Goal: Task Accomplishment & Management: Manage account settings

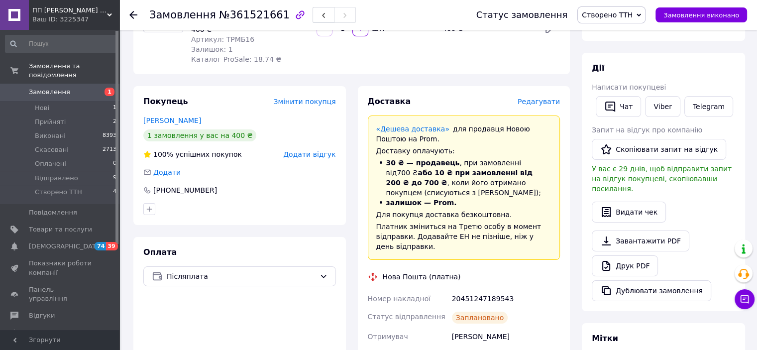
scroll to position [199, 0]
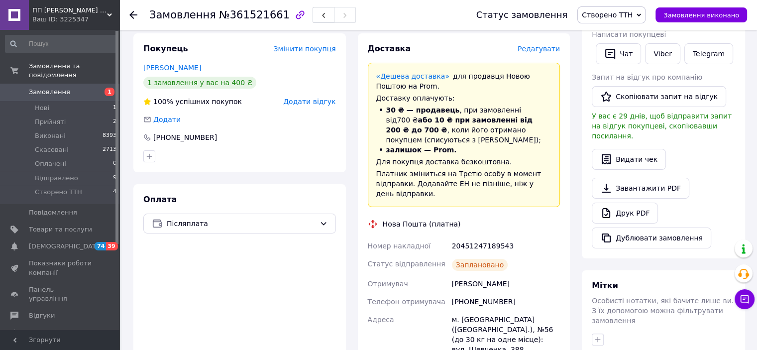
click at [137, 15] on div at bounding box center [139, 15] width 20 height 30
click at [130, 15] on use at bounding box center [133, 15] width 8 height 8
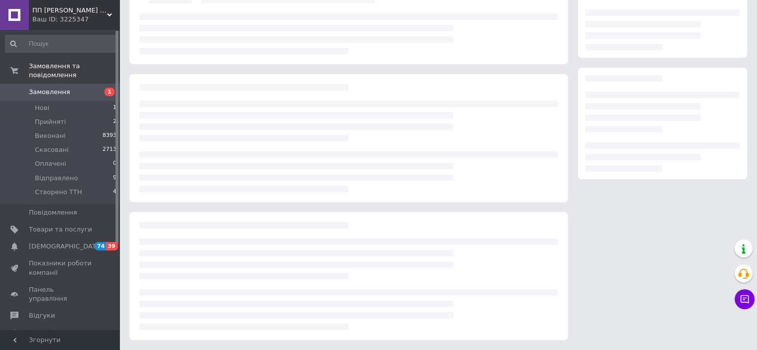
scroll to position [105, 0]
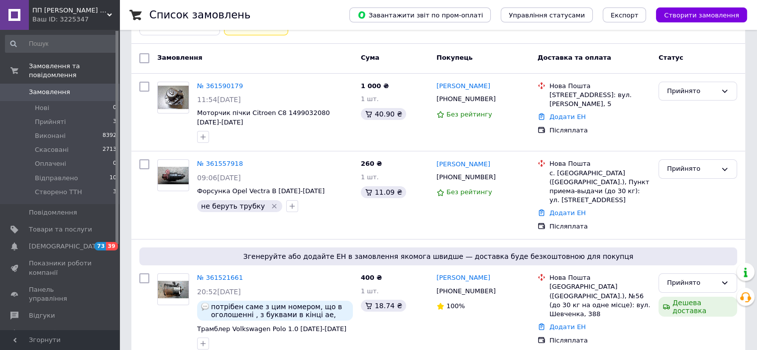
scroll to position [129, 0]
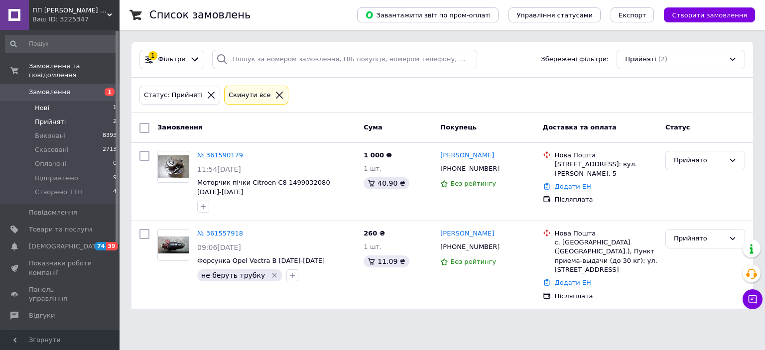
click at [37, 104] on span "Нові" at bounding box center [42, 108] width 14 height 9
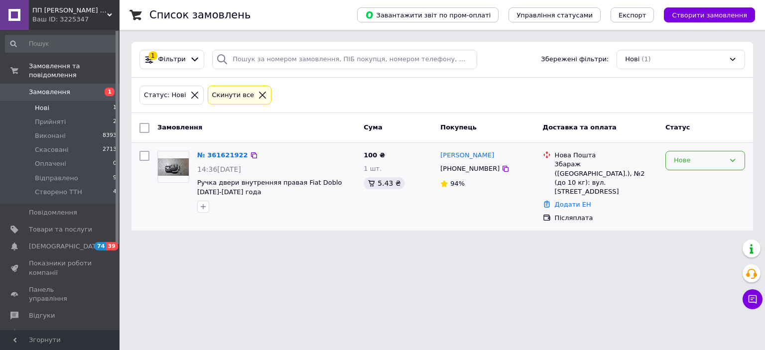
click at [685, 157] on div "Нове" at bounding box center [699, 160] width 51 height 10
click at [691, 174] on li "Прийнято" at bounding box center [705, 181] width 79 height 18
click at [173, 165] on img at bounding box center [173, 166] width 31 height 17
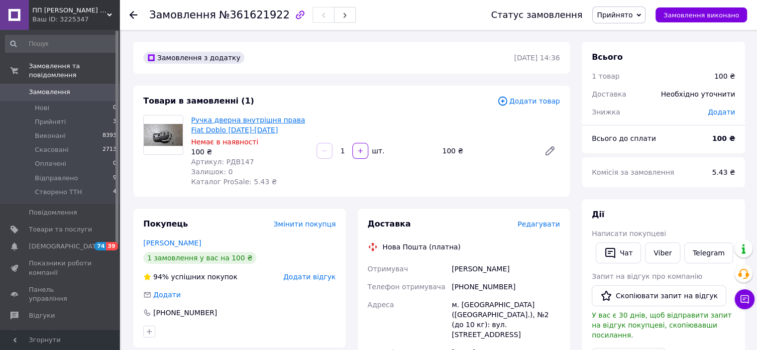
click at [226, 120] on link "Ручка дверна внутрішня права Fiat Doblo 2005-2009 рік" at bounding box center [248, 125] width 114 height 18
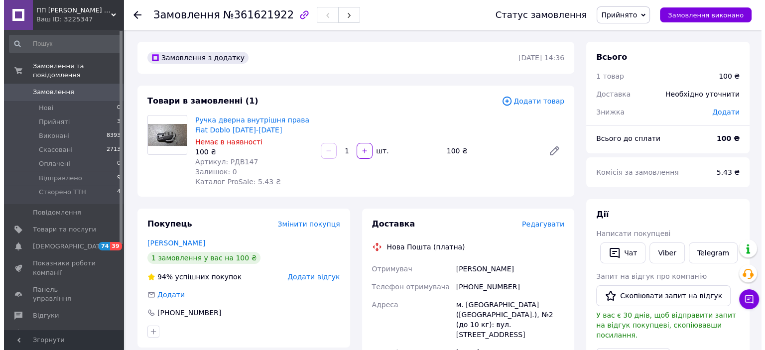
scroll to position [100, 0]
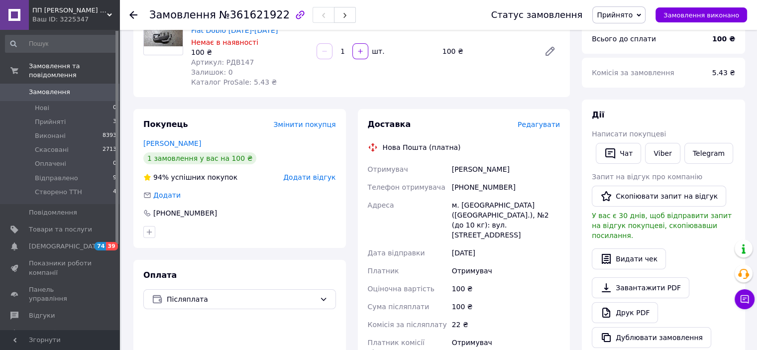
click at [538, 125] on span "Редагувати" at bounding box center [539, 124] width 42 height 8
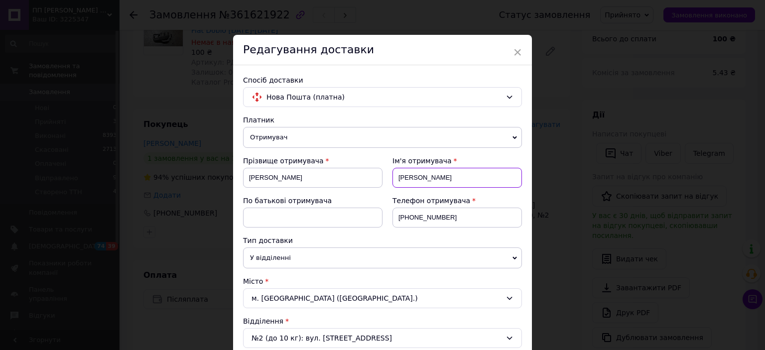
drag, startPoint x: 446, startPoint y: 178, endPoint x: 382, endPoint y: 185, distance: 63.6
click at [382, 185] on div "Ім'я отримувача Володимир" at bounding box center [451, 176] width 139 height 40
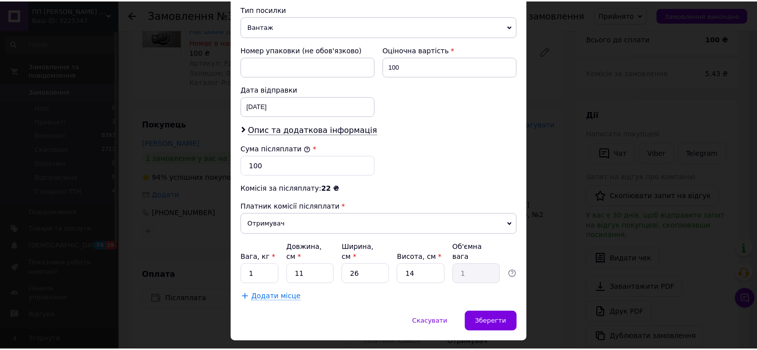
scroll to position [406, 0]
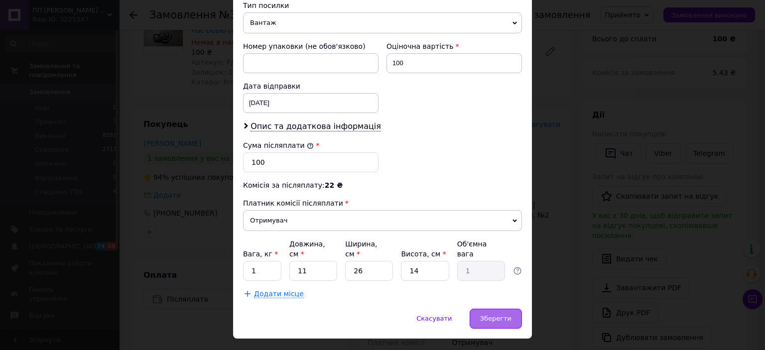
type input "оксана"
click at [498, 315] on span "Зберегти" at bounding box center [495, 318] width 31 height 7
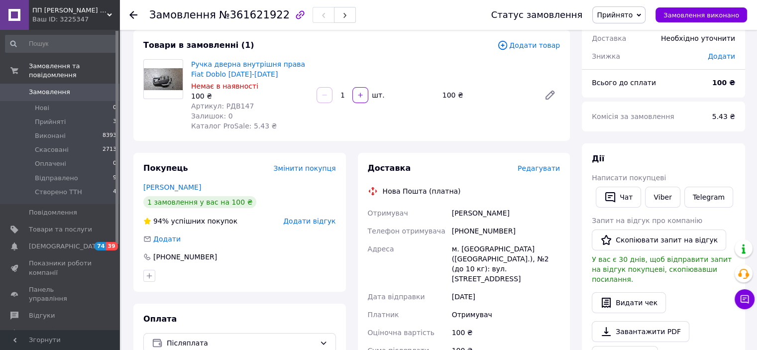
scroll to position [0, 0]
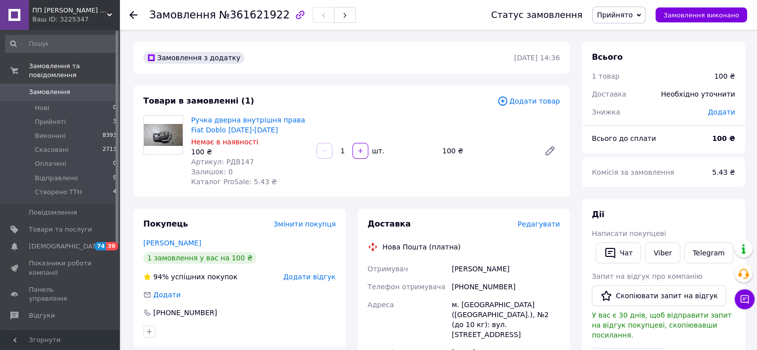
click at [129, 13] on icon at bounding box center [133, 15] width 8 height 8
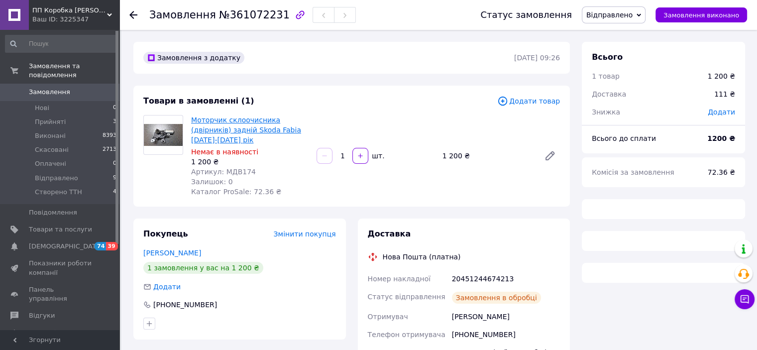
click at [242, 107] on div "Товари в замовленні (1)" at bounding box center [320, 101] width 354 height 11
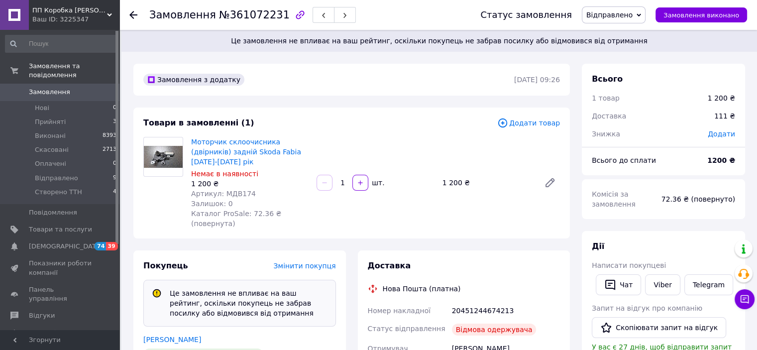
click at [239, 147] on span "Моторчик склоочисника (двірників) задній Skoda Fabia 1999-2008 рік" at bounding box center [250, 152] width 118 height 30
click at [241, 141] on link "Моторчик склоочисника (двірників) задній Skoda Fabia 1999-2008 рік" at bounding box center [246, 152] width 110 height 28
click at [62, 225] on span "Товари та послуги" at bounding box center [60, 229] width 63 height 9
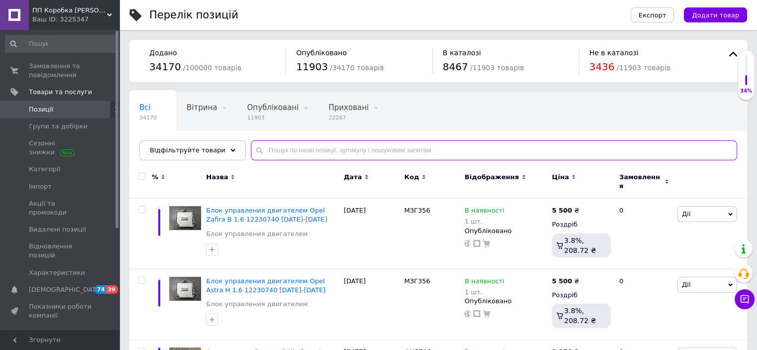
click at [273, 152] on input "text" at bounding box center [494, 150] width 486 height 20
paste input "МОТОРЧИК СКЛООЧИСНИКА (ДВІРНИКІВ) ЗАДНІЙ SKODA FABIA Детальніше: https://rivnez…"
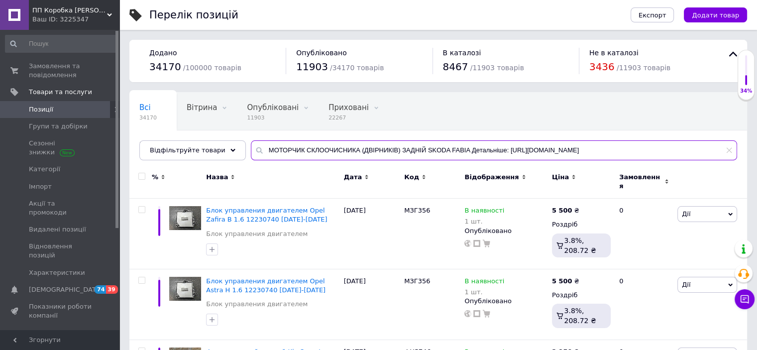
scroll to position [0, 34]
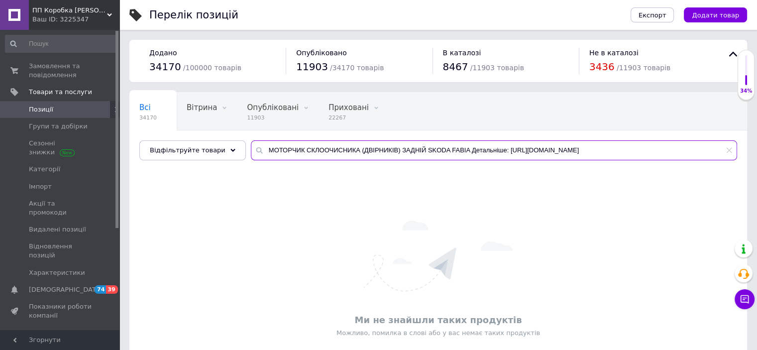
drag, startPoint x: 712, startPoint y: 150, endPoint x: 428, endPoint y: 154, distance: 284.3
click at [428, 154] on input "МОТОРЧИК СКЛООЧИСНИКА (ДВІРНИКІВ) ЗАДНІЙ SKODA FABIA Детальніше: https://rivnez…" at bounding box center [494, 150] width 486 height 20
click at [471, 147] on input "МОТОРЧИК СКЛООЧИСНИКА (ДВІРНИКІВ) ЗАДНІЙ SKODA FABIA Д" at bounding box center [494, 150] width 486 height 20
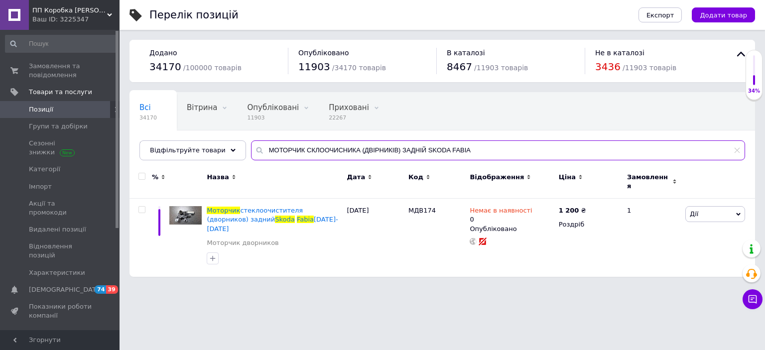
type input "МОТОРЧИК СКЛООЧИСНИКА (ДВІРНИКІВ) ЗАДНІЙ SKODA FABIA"
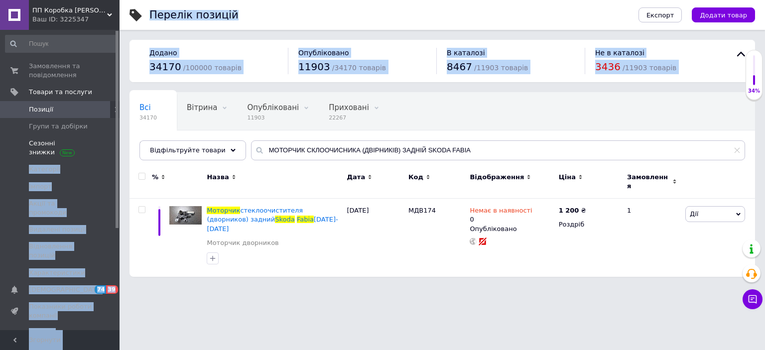
drag, startPoint x: 501, startPoint y: 161, endPoint x: 94, endPoint y: 158, distance: 407.3
click at [94, 158] on div "ПП Коробка В.Р. - Автозапчастини Ваш ID: 3225347 Сайт ПП Коробка В.Р. - Автозап…" at bounding box center [382, 143] width 765 height 287
click at [523, 117] on div "Всі 34170 Вітрина 0 Видалити Редагувати Опубліковані 11903 Видалити Редагувати …" at bounding box center [329, 131] width 401 height 76
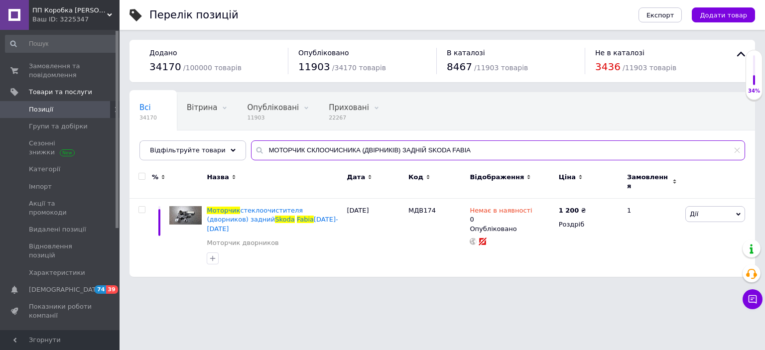
drag, startPoint x: 500, startPoint y: 151, endPoint x: 206, endPoint y: 167, distance: 295.2
click at [207, 167] on div "Всі 34170 Вітрина 0 Видалити Редагувати Опубліковані 11903 Видалити Редагувати …" at bounding box center [441, 184] width 625 height 185
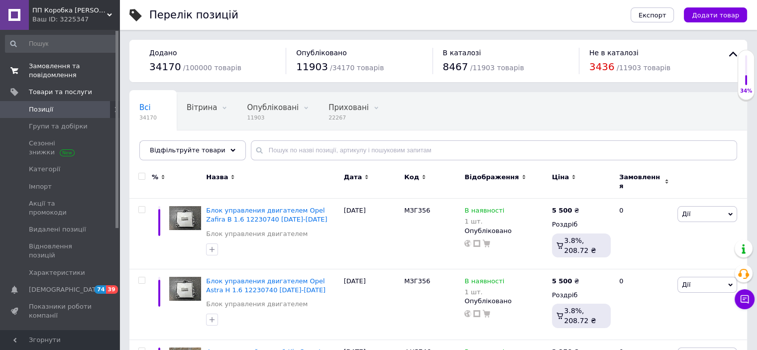
click at [52, 66] on span "Замовлення та повідомлення" at bounding box center [60, 71] width 63 height 18
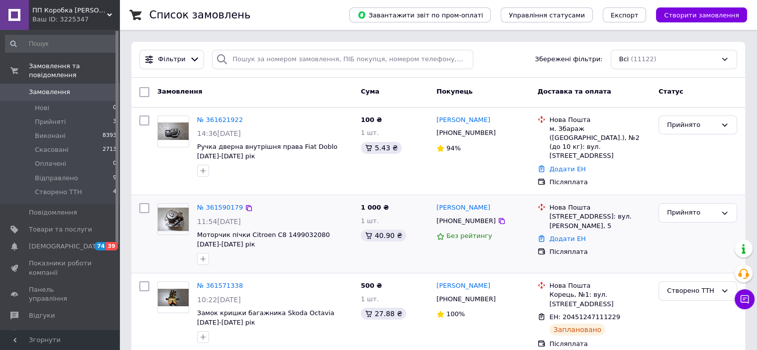
click at [170, 208] on img at bounding box center [173, 219] width 31 height 23
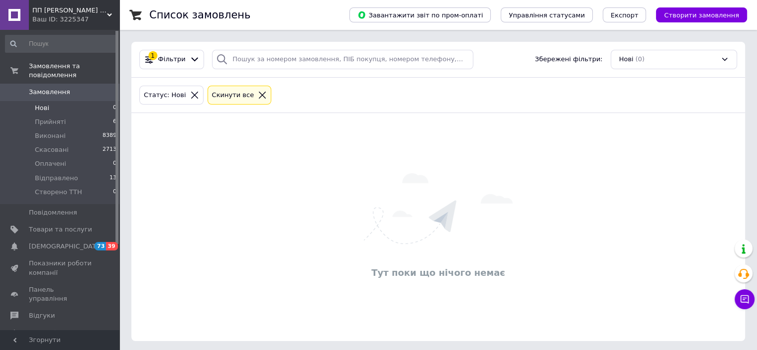
scroll to position [2, 0]
click at [55, 174] on span "Відправлено" at bounding box center [56, 178] width 43 height 9
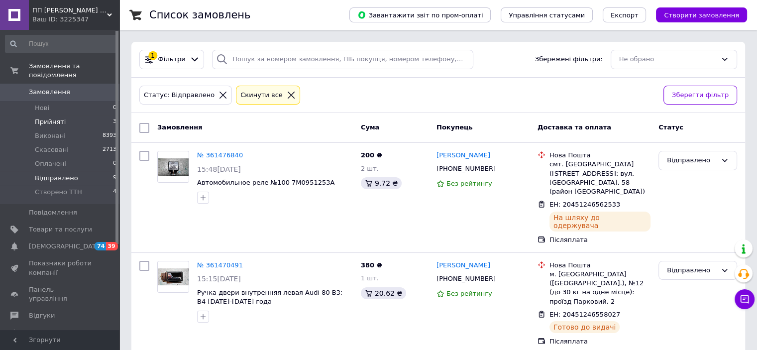
click at [48, 118] on span "Прийняті" at bounding box center [50, 122] width 31 height 9
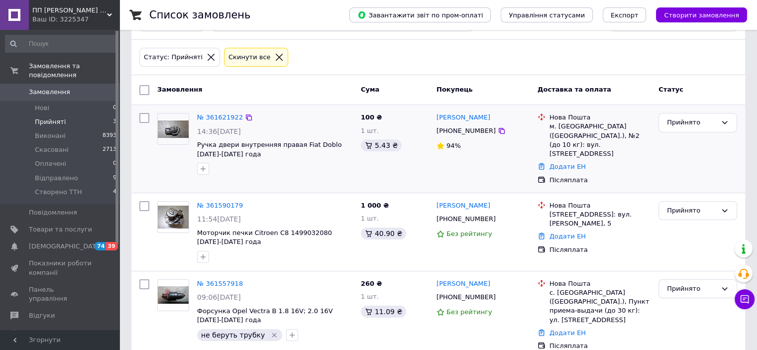
scroll to position [39, 0]
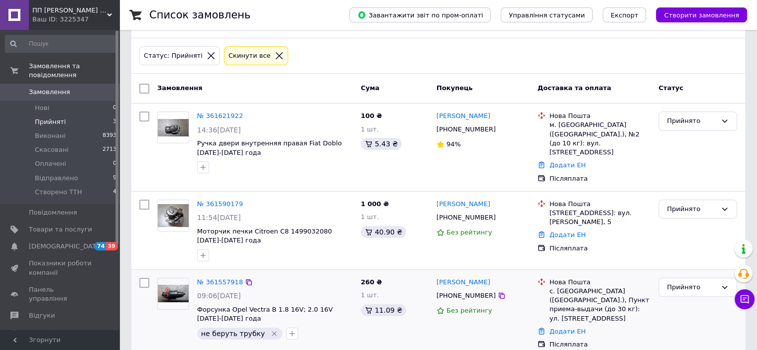
click at [175, 285] on img at bounding box center [173, 293] width 31 height 17
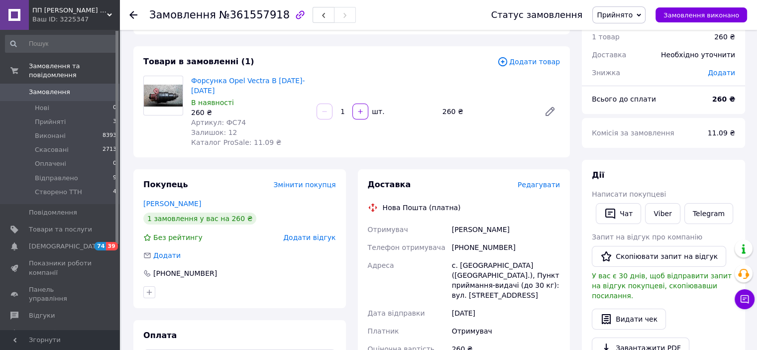
scroll to position [38, 0]
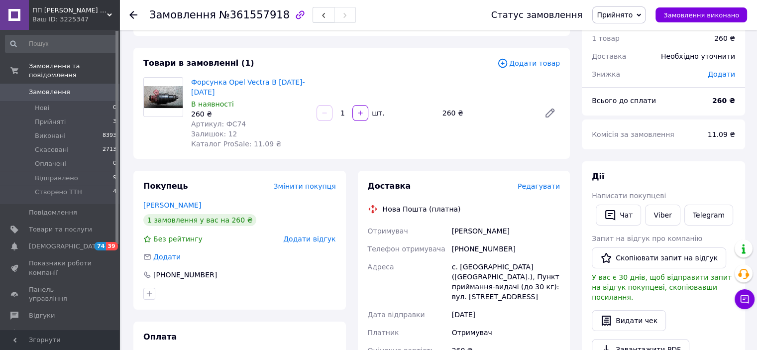
click at [482, 250] on div "[PHONE_NUMBER]" at bounding box center [506, 249] width 112 height 18
copy div "380662650142"
click at [465, 231] on div "[PERSON_NAME]" at bounding box center [506, 231] width 112 height 18
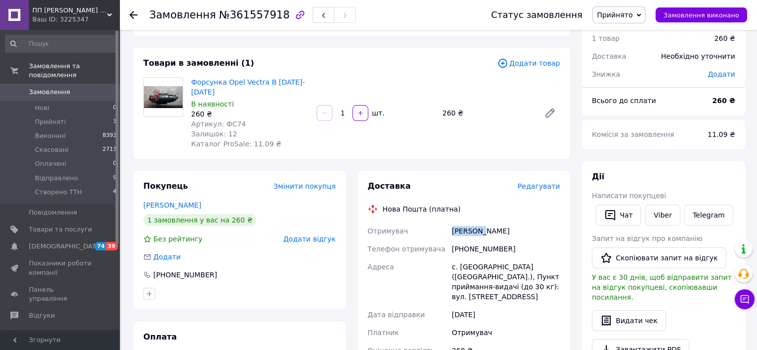
copy div "[PERSON_NAME]"
click at [490, 229] on div "[PERSON_NAME]" at bounding box center [506, 231] width 112 height 18
copy div "[PERSON_NAME]"
drag, startPoint x: 448, startPoint y: 267, endPoint x: 559, endPoint y: 270, distance: 111.6
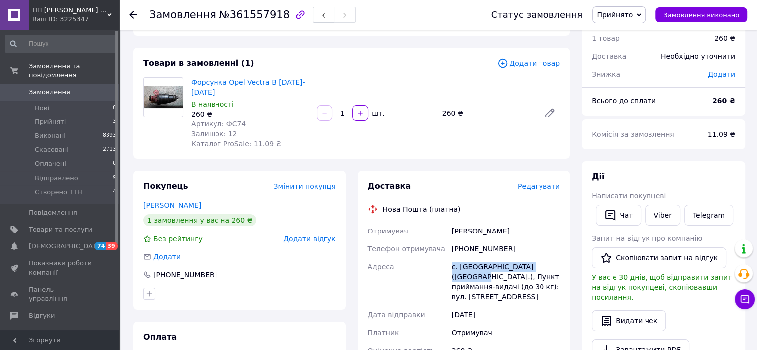
click at [559, 270] on div "Отримувач [PERSON_NAME] Телефон отримувача [PHONE_NUMBER] Адреса [PERSON_NAME].…" at bounding box center [464, 322] width 197 height 201
copy div "Адреса с. [GEOGRAPHIC_DATA] ([GEOGRAPHIC_DATA].),"
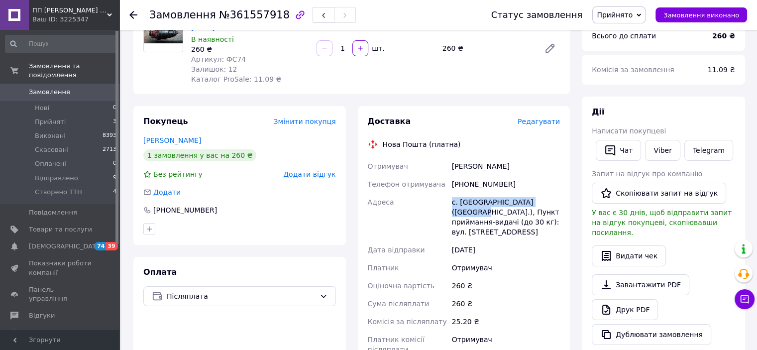
scroll to position [287, 0]
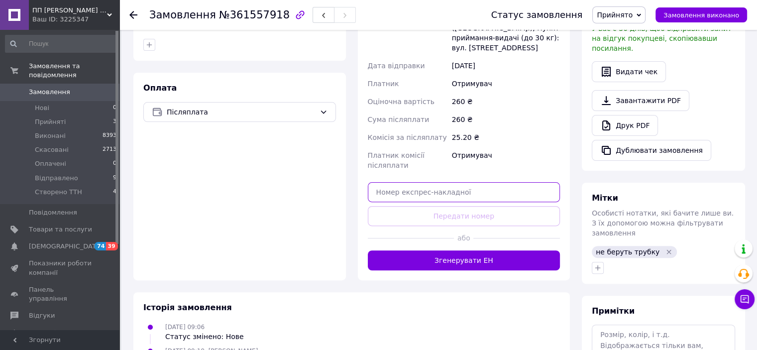
click at [437, 182] on input "text" at bounding box center [464, 192] width 193 height 20
paste input "20451247272440"
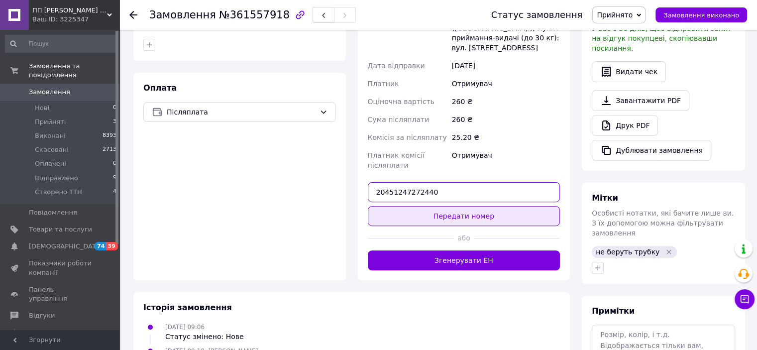
type input "20451247272440"
click at [450, 206] on button "Передати номер" at bounding box center [464, 216] width 193 height 20
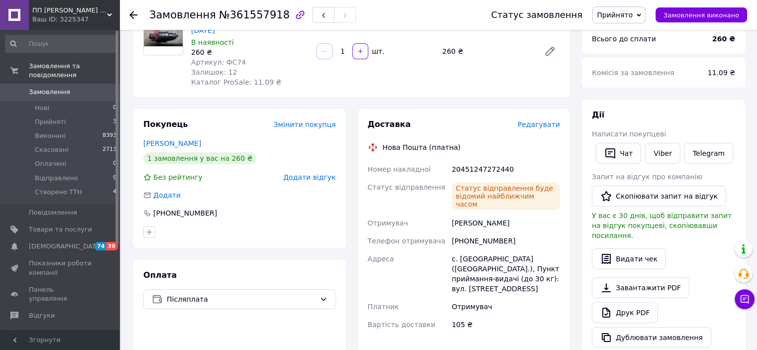
scroll to position [88, 0]
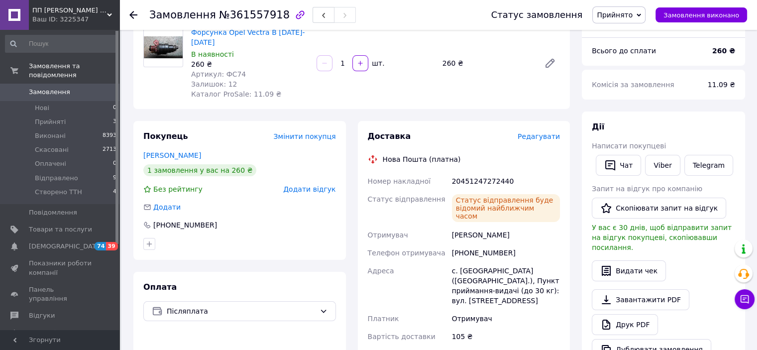
click at [629, 15] on span "Прийнято" at bounding box center [615, 15] width 36 height 8
drag, startPoint x: 625, startPoint y: 94, endPoint x: 619, endPoint y: 93, distance: 6.5
click at [626, 94] on li "Створено ТТН" at bounding box center [621, 94] width 57 height 15
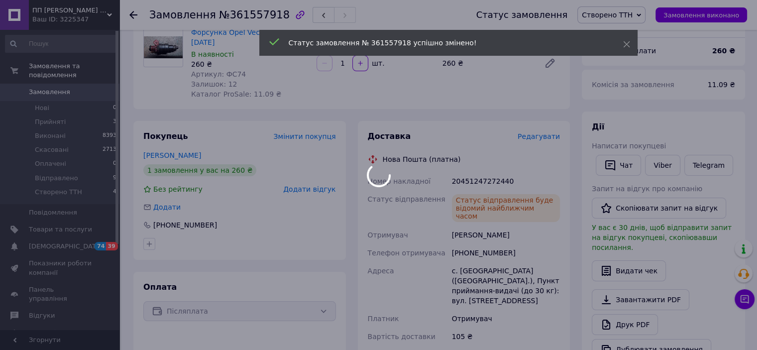
click at [132, 13] on div at bounding box center [378, 175] width 757 height 350
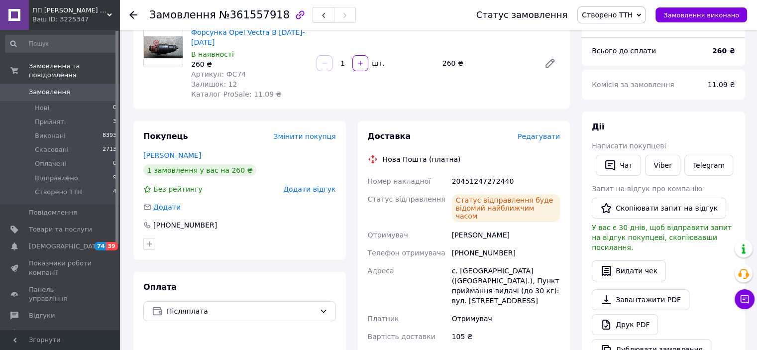
click at [135, 16] on icon at bounding box center [133, 15] width 8 height 8
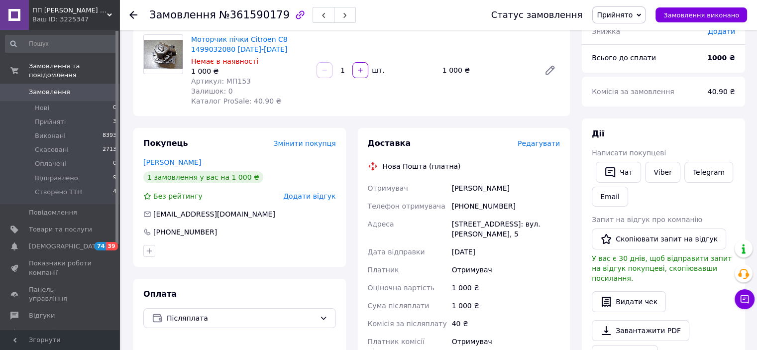
scroll to position [82, 0]
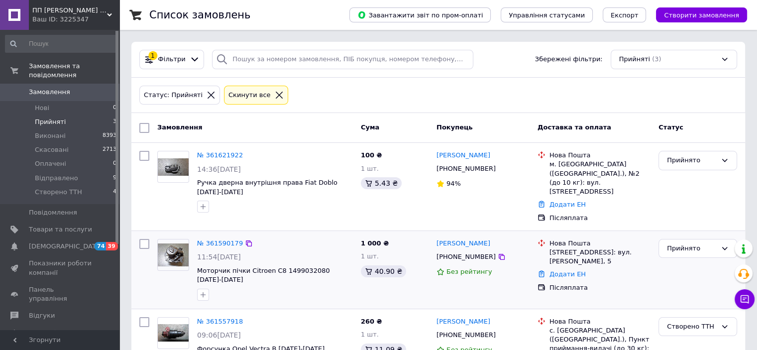
click at [176, 243] on img at bounding box center [173, 254] width 31 height 23
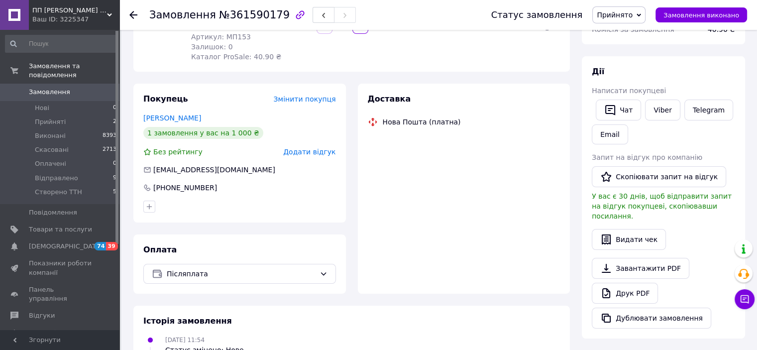
scroll to position [149, 0]
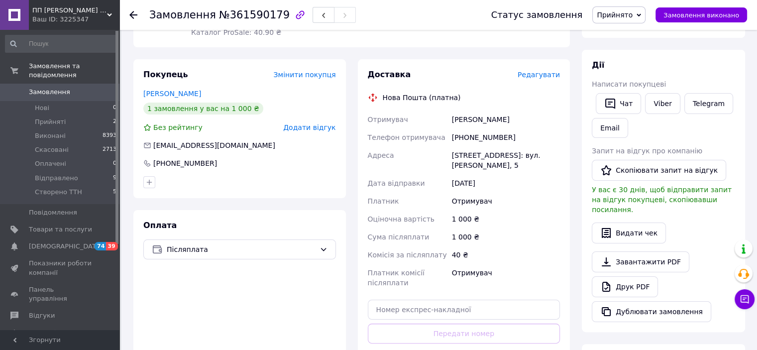
click at [480, 137] on div "[PHONE_NUMBER]" at bounding box center [506, 137] width 112 height 18
copy div "380961560722"
click at [477, 117] on div "[PERSON_NAME]" at bounding box center [506, 120] width 112 height 18
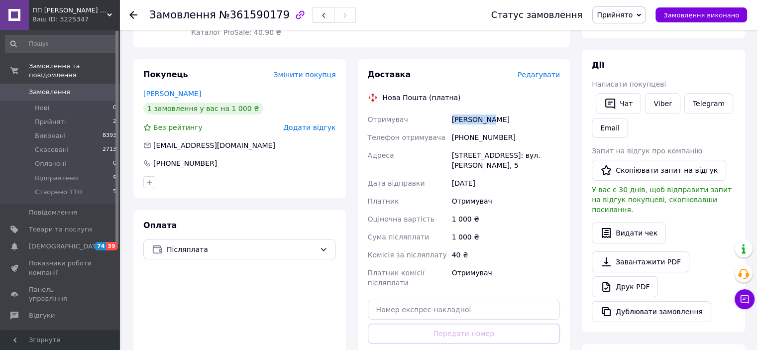
copy div "[PERSON_NAME]"
click at [503, 119] on div "[PERSON_NAME]" at bounding box center [506, 120] width 112 height 18
click at [504, 119] on div "Кревський Володимир" at bounding box center [506, 120] width 112 height 18
copy div "Володимир"
click at [475, 157] on div "[STREET_ADDRESS]: вул. [PERSON_NAME], 5" at bounding box center [506, 160] width 112 height 28
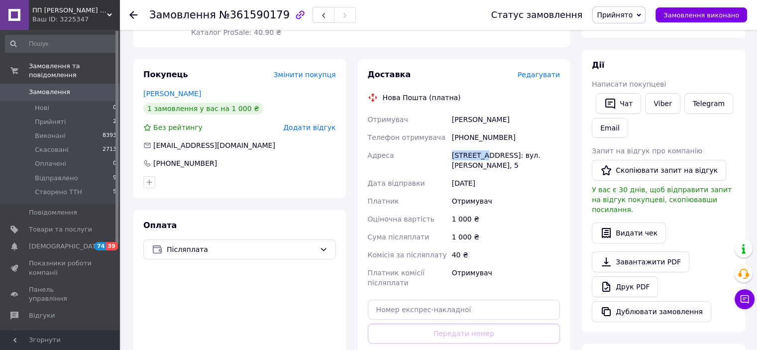
click at [475, 157] on div "[STREET_ADDRESS]: вул. [PERSON_NAME], 5" at bounding box center [506, 160] width 112 height 28
copy div "Теребовля"
click at [447, 300] on input "text" at bounding box center [464, 310] width 193 height 20
paste input "20451247277717"
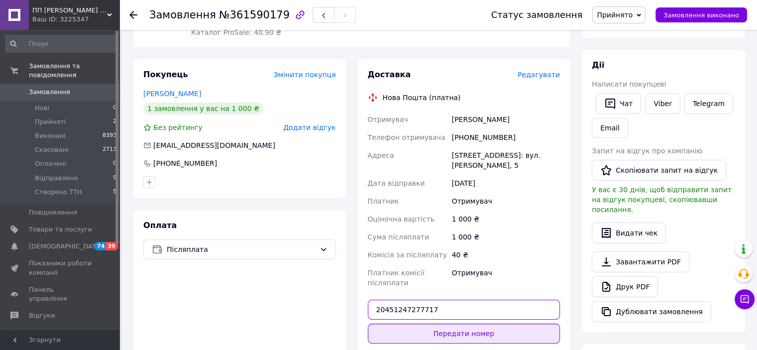
type input "20451247277717"
click at [464, 324] on button "Передати номер" at bounding box center [464, 334] width 193 height 20
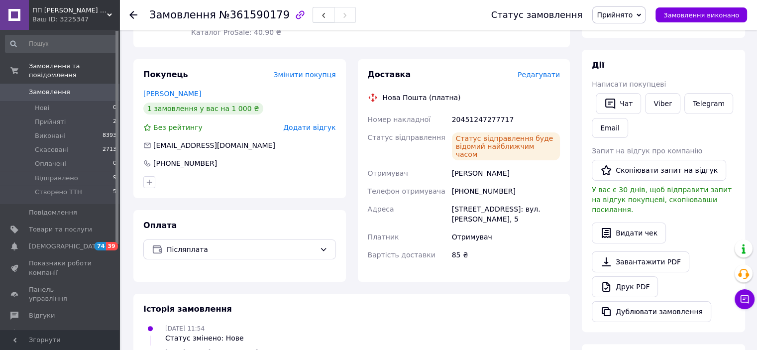
click at [632, 15] on span "Прийнято" at bounding box center [615, 15] width 36 height 8
click at [640, 93] on li "Створено ТТН" at bounding box center [621, 94] width 57 height 15
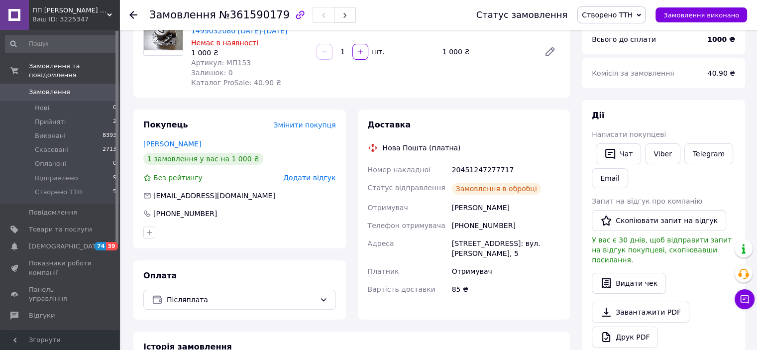
scroll to position [105, 0]
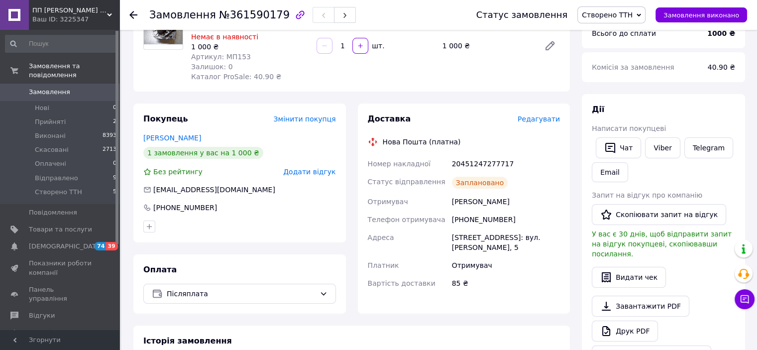
click at [131, 11] on icon at bounding box center [133, 15] width 8 height 8
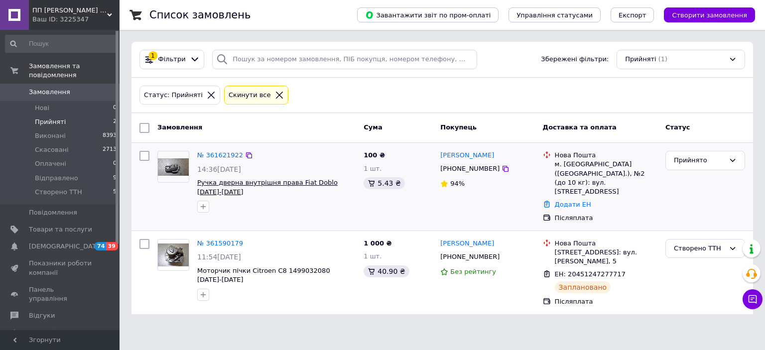
click at [248, 179] on span "Ручка дверна внутрішня права Fiat Doblo [DATE]-[DATE]" at bounding box center [267, 187] width 140 height 17
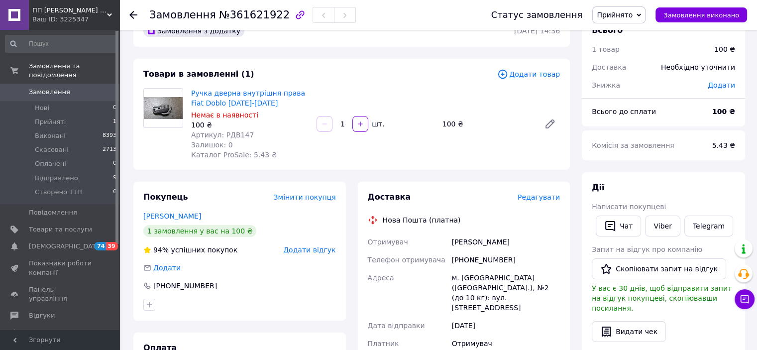
scroll to position [50, 0]
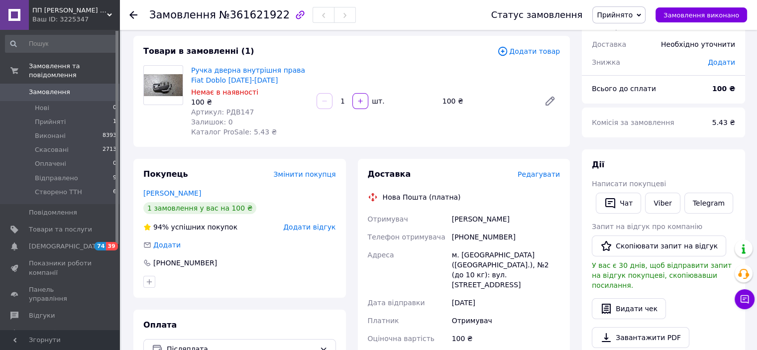
click at [472, 235] on div "[PHONE_NUMBER]" at bounding box center [506, 237] width 112 height 18
copy div "380980995717"
drag, startPoint x: 436, startPoint y: 252, endPoint x: 555, endPoint y: 256, distance: 118.6
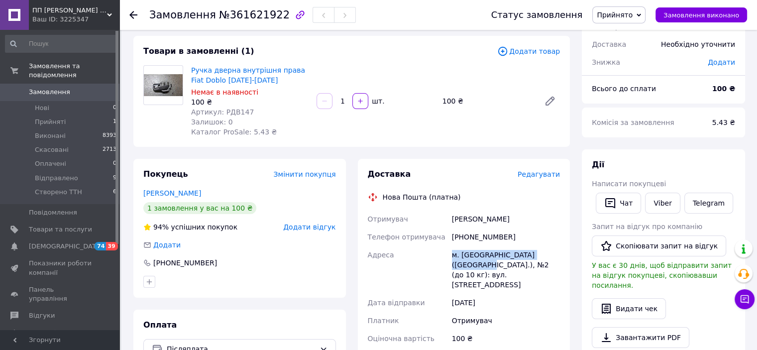
click at [555, 256] on div "Отримувач [PERSON_NAME] Телефон отримувача [PHONE_NUMBER] [GEOGRAPHIC_DATA] м. …" at bounding box center [464, 310] width 197 height 201
copy div "Адреса [PERSON_NAME]. [GEOGRAPHIC_DATA] ([GEOGRAPHIC_DATA].),"
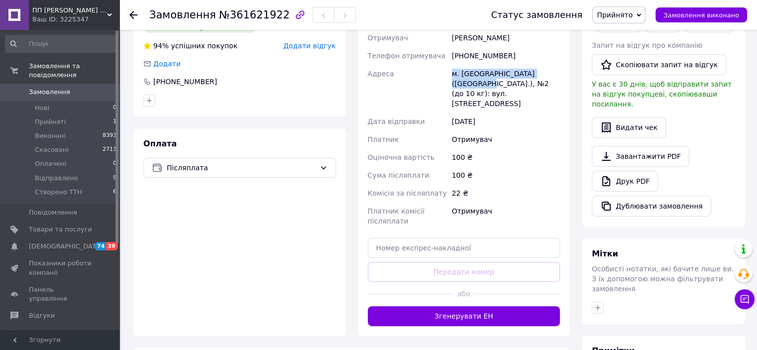
scroll to position [299, 0]
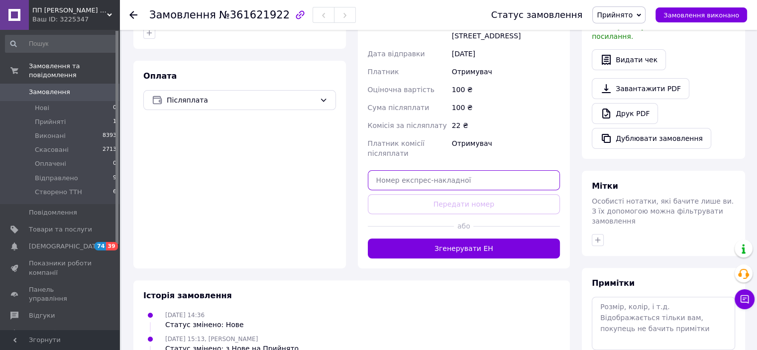
drag, startPoint x: 443, startPoint y: 168, endPoint x: 432, endPoint y: 169, distance: 11.0
click at [442, 170] on input "text" at bounding box center [464, 180] width 193 height 20
paste input "20451247312465"
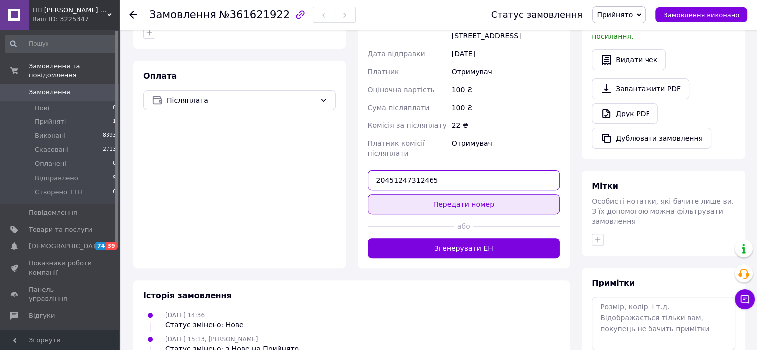
type input "20451247312465"
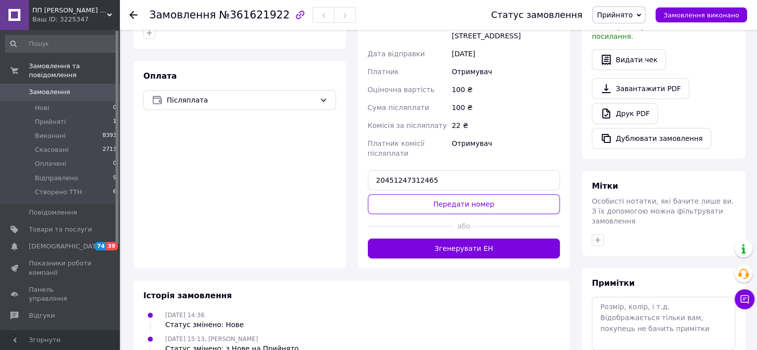
click at [451, 194] on button "Передати номер" at bounding box center [464, 204] width 193 height 20
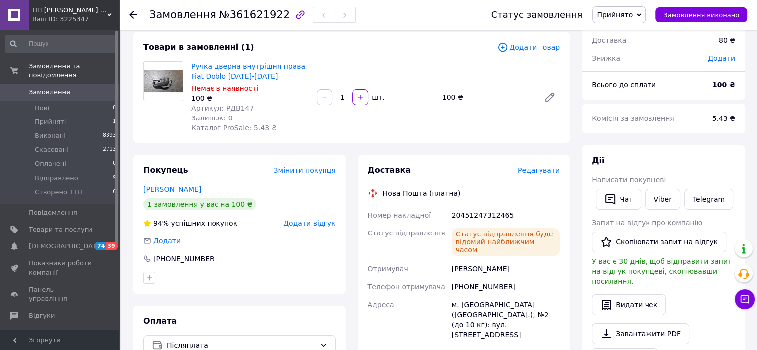
scroll to position [50, 0]
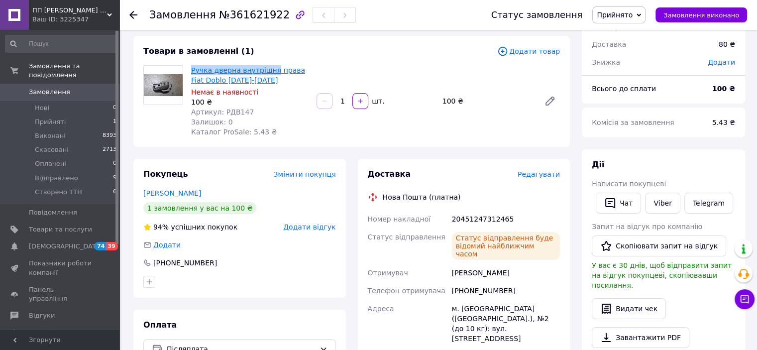
drag, startPoint x: 189, startPoint y: 60, endPoint x: 269, endPoint y: 67, distance: 80.5
click at [269, 67] on div "Товари в замовленні (1) Додати товар Ручка дверна внутрішня права Fiat Doblo 20…" at bounding box center [351, 91] width 437 height 111
copy link "Ручка дверна внутрішня"
click at [627, 14] on span "Прийнято" at bounding box center [615, 15] width 36 height 8
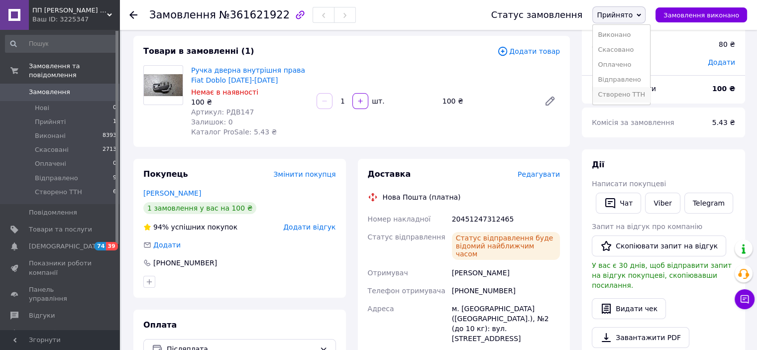
click at [629, 96] on li "Створено ТТН" at bounding box center [621, 94] width 57 height 15
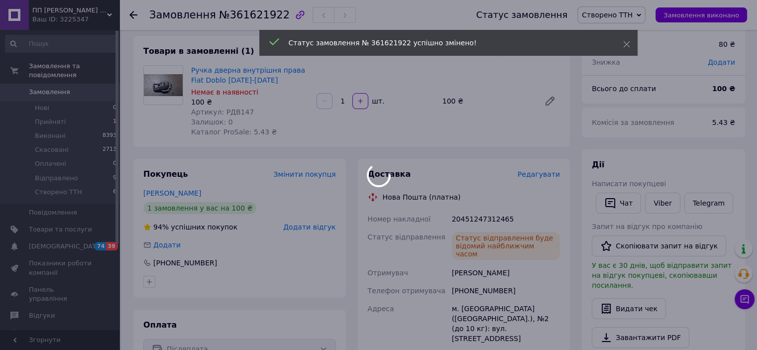
click at [450, 131] on div at bounding box center [378, 175] width 757 height 350
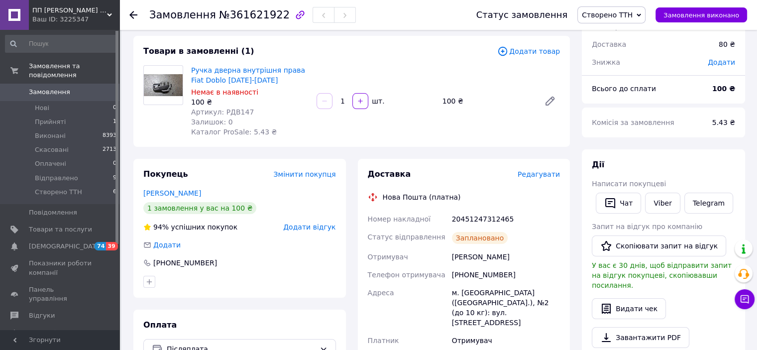
click at [135, 12] on icon at bounding box center [133, 15] width 8 height 8
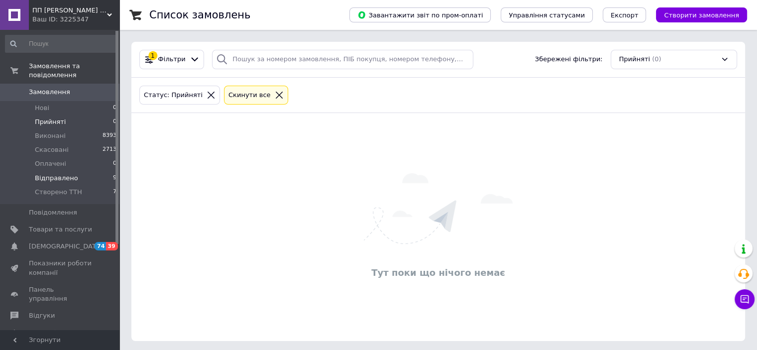
click at [58, 174] on span "Відправлено" at bounding box center [56, 178] width 43 height 9
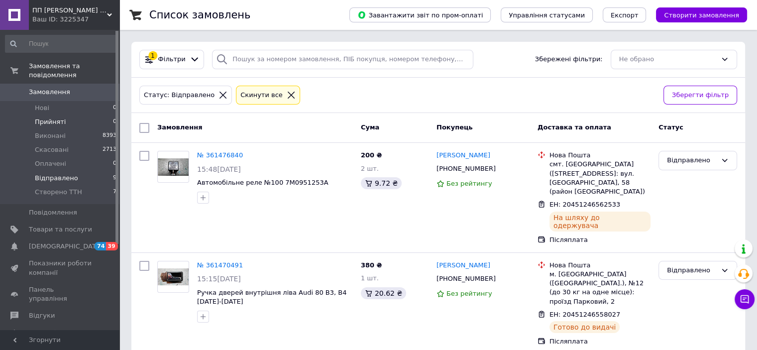
click at [58, 118] on span "Прийняті" at bounding box center [50, 122] width 31 height 9
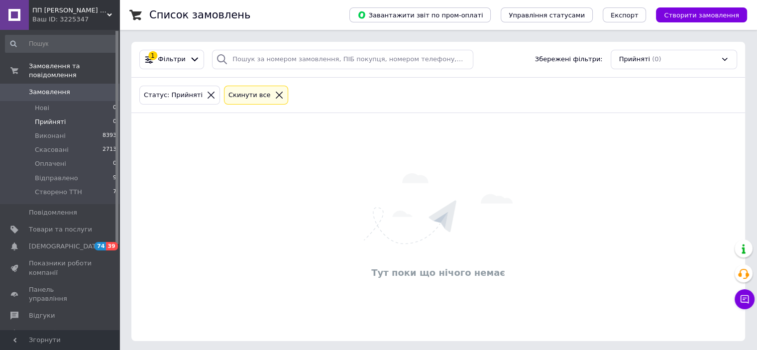
click at [46, 118] on span "Прийняті" at bounding box center [50, 122] width 31 height 9
click at [63, 101] on li "Нові 1" at bounding box center [61, 108] width 122 height 14
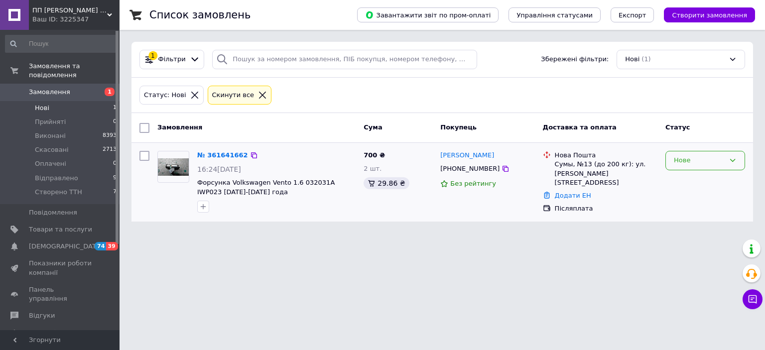
click at [707, 157] on div "Нове" at bounding box center [699, 160] width 51 height 10
click at [692, 177] on li "Прийнято" at bounding box center [705, 181] width 79 height 18
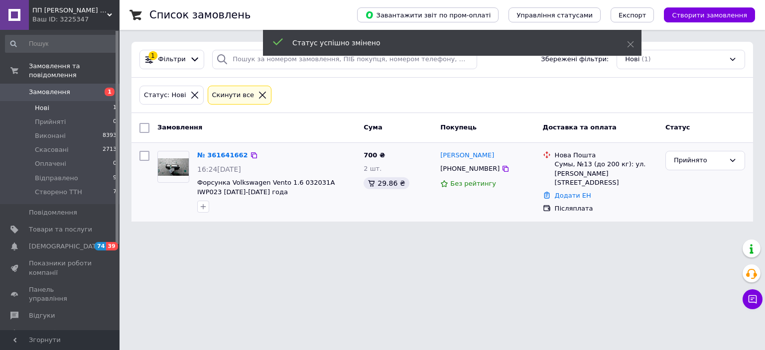
click at [169, 165] on img at bounding box center [173, 166] width 31 height 17
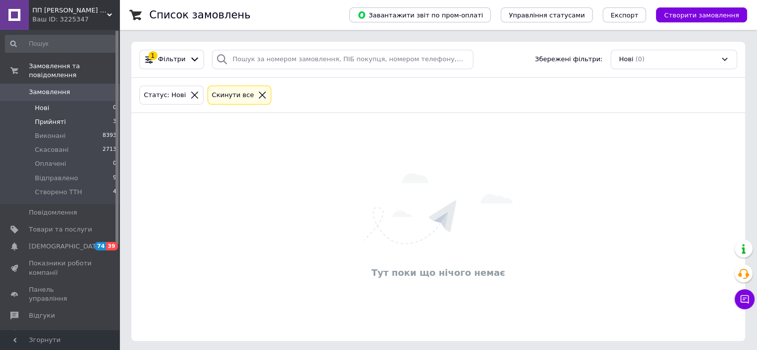
click at [72, 115] on li "Прийняті 3" at bounding box center [61, 122] width 122 height 14
click at [96, 101] on li "Нові 1" at bounding box center [61, 108] width 122 height 14
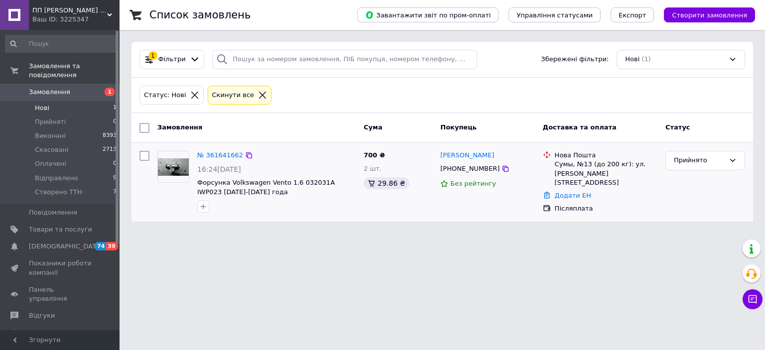
click at [173, 171] on img at bounding box center [173, 166] width 31 height 17
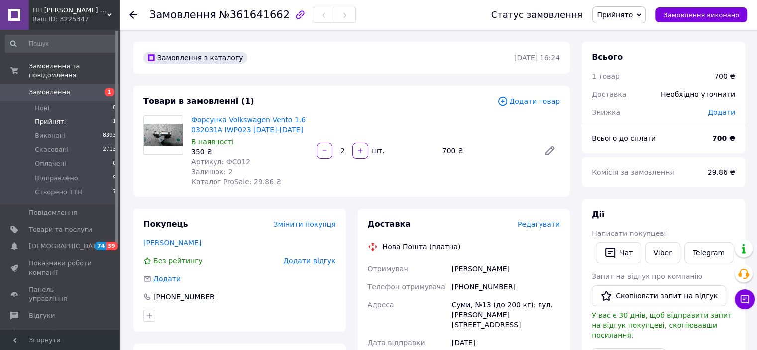
click at [74, 115] on li "Прийняті 1" at bounding box center [61, 122] width 122 height 14
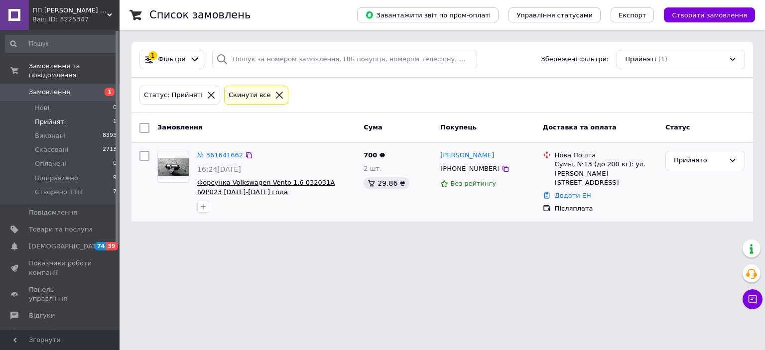
click at [201, 186] on span "Форсунка Volkswagen Vento 1.6 032031A IWP023 [DATE]-[DATE] года" at bounding box center [265, 187] width 137 height 17
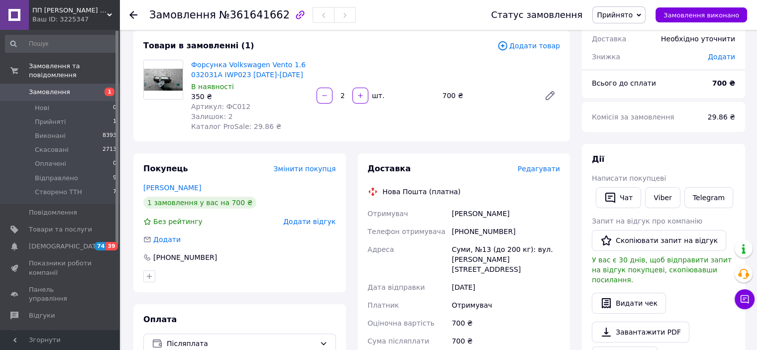
scroll to position [50, 0]
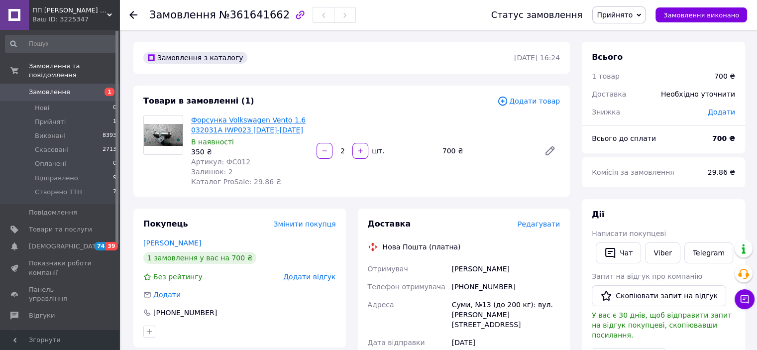
click at [249, 123] on link "Форсунка Volkswagen Vento 1.6 032031A IWP023 1992-1998 рік" at bounding box center [248, 125] width 115 height 18
click at [231, 162] on span "Артикул: ФС012" at bounding box center [220, 162] width 59 height 8
copy span "ФС012"
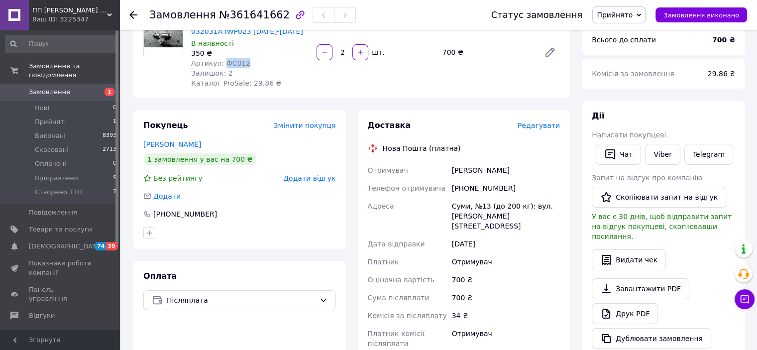
scroll to position [100, 0]
click at [415, 85] on div "Форсунка Volkswagen Vento 1.6 032031A IWP023 1992-1998 рік В наявності 350 ₴ Ар…" at bounding box center [375, 51] width 377 height 76
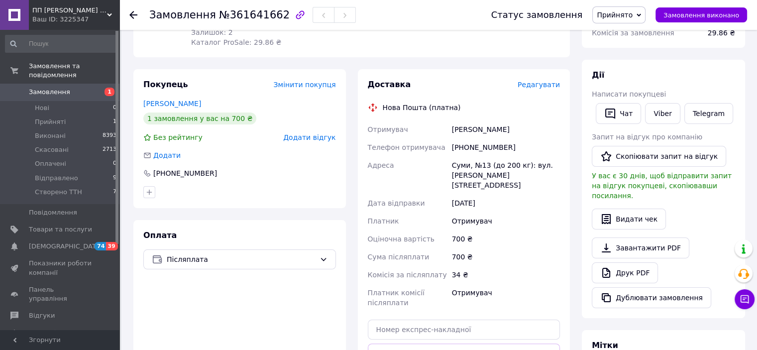
scroll to position [0, 0]
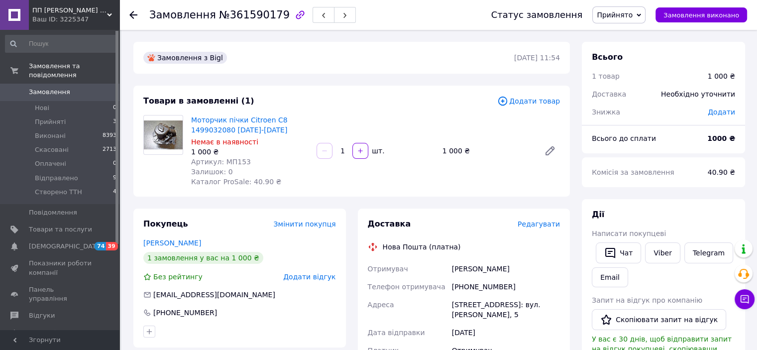
click at [137, 11] on div at bounding box center [139, 15] width 20 height 30
click at [137, 13] on icon at bounding box center [133, 15] width 8 height 8
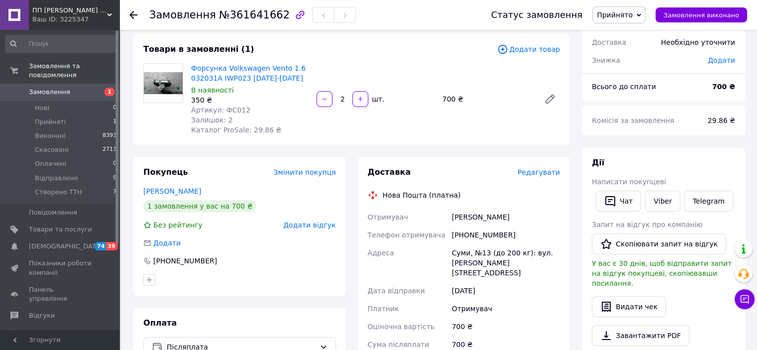
scroll to position [53, 0]
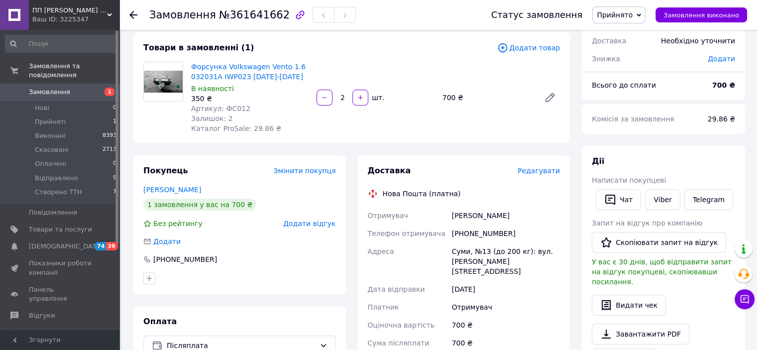
click at [480, 230] on div "[PHONE_NUMBER]" at bounding box center [506, 234] width 112 height 18
copy div "380506377781"
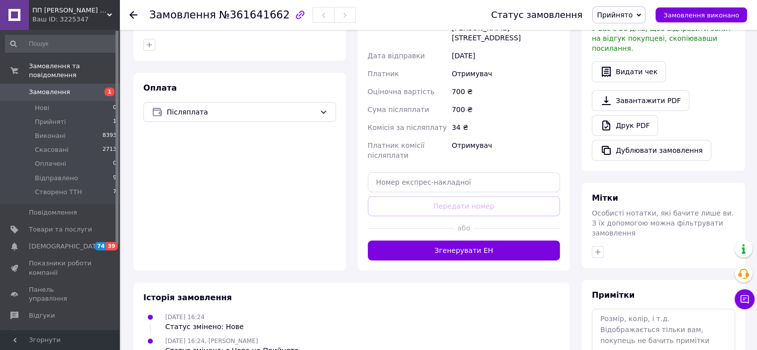
scroll to position [302, 0]
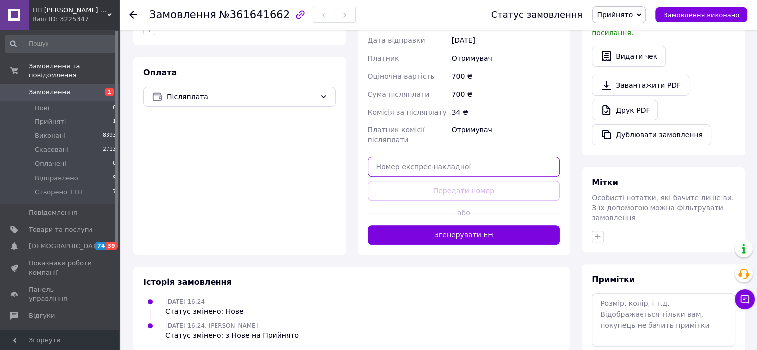
click at [472, 158] on input "text" at bounding box center [464, 167] width 193 height 20
paste input "20451247349292"
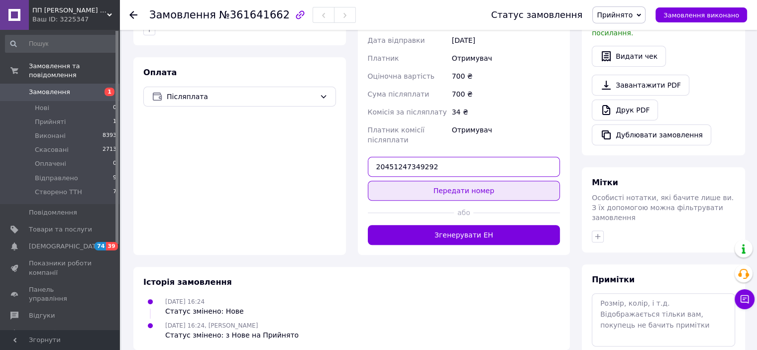
type input "20451247349292"
click at [461, 181] on button "Передати номер" at bounding box center [464, 191] width 193 height 20
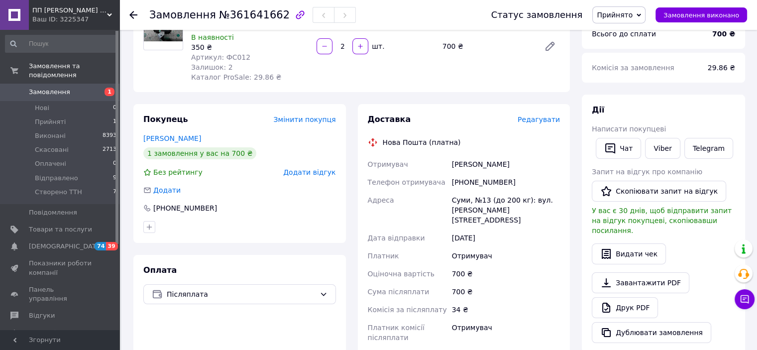
scroll to position [103, 0]
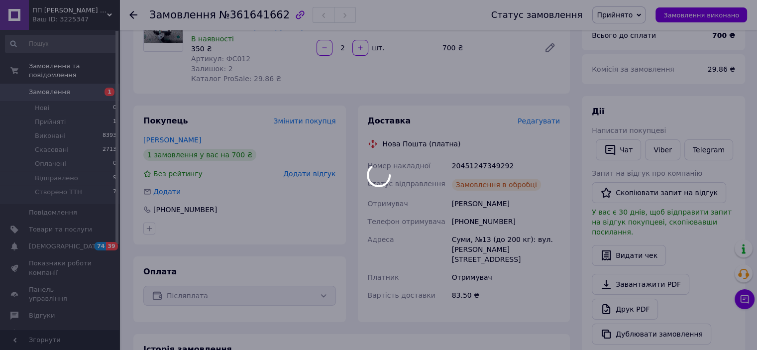
click at [629, 14] on body "ПП Коробка В.Р. - Автозапчастини Ваш ID: 3225347 Сайт ПП Коробка В.Р. - Автозап…" at bounding box center [378, 252] width 757 height 710
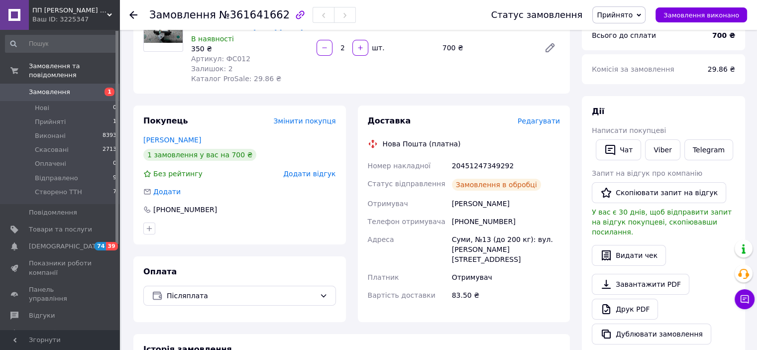
click at [626, 16] on span "Прийнято" at bounding box center [615, 15] width 36 height 8
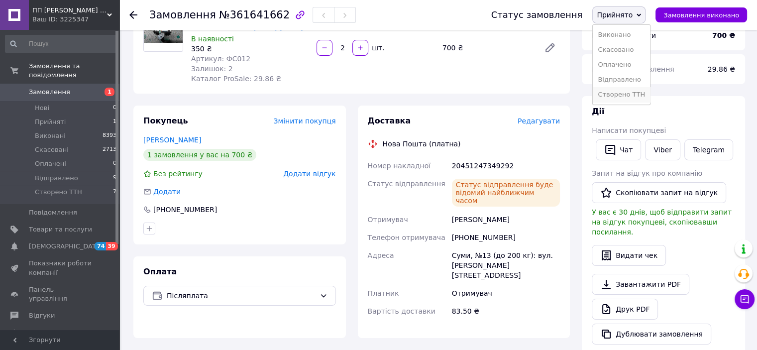
click at [639, 98] on li "Створено ТТН" at bounding box center [621, 94] width 57 height 15
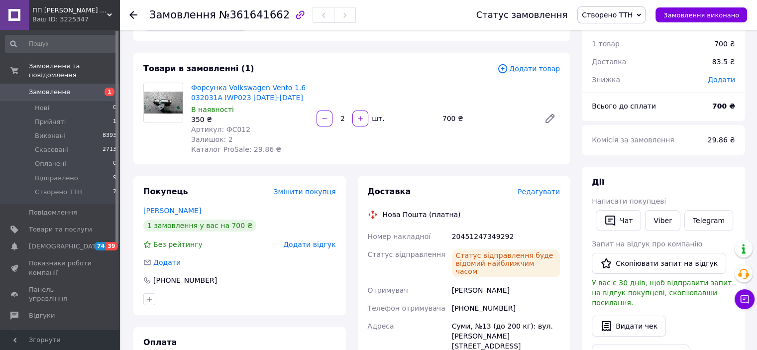
scroll to position [50, 0]
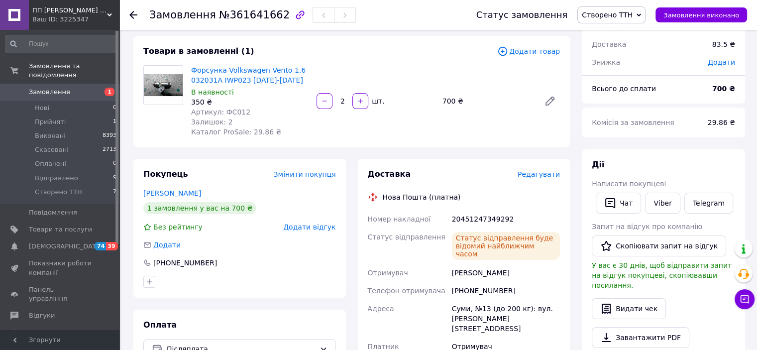
click at [618, 16] on span "Створено ТТН" at bounding box center [607, 15] width 51 height 8
click at [450, 17] on div "Замовлення №361641662" at bounding box center [302, 15] width 307 height 30
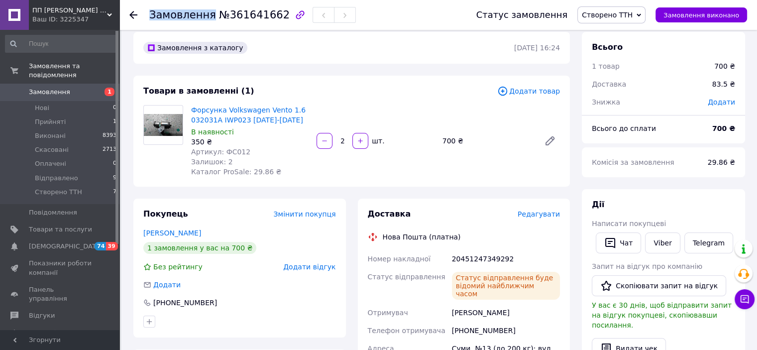
scroll to position [0, 0]
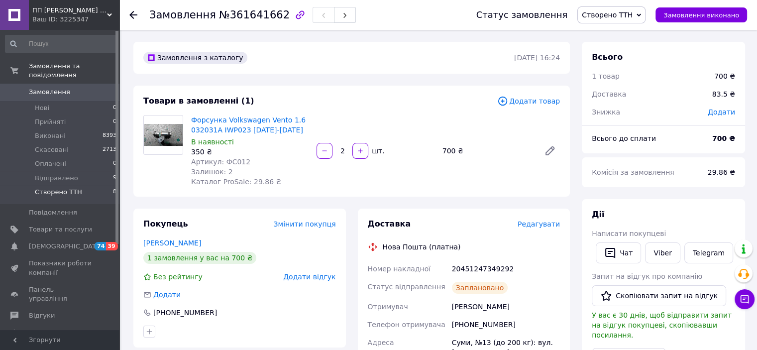
click at [64, 188] on span "Створено ТТН" at bounding box center [58, 192] width 47 height 9
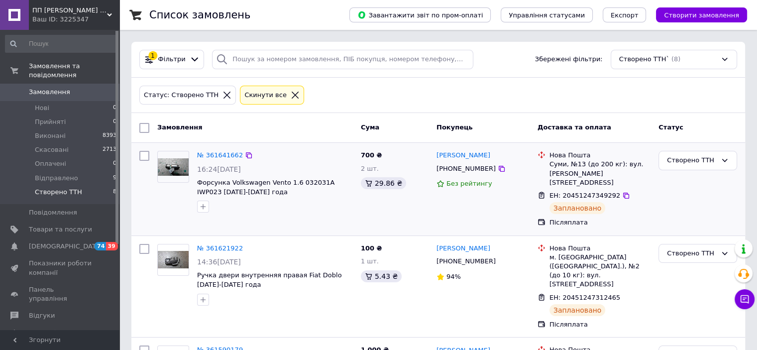
click at [167, 162] on img at bounding box center [173, 166] width 31 height 17
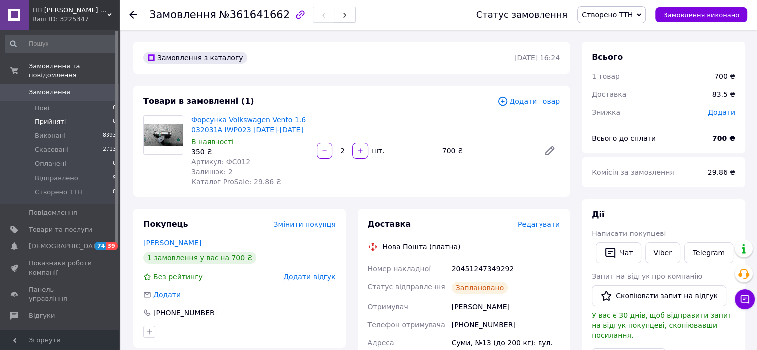
click at [83, 115] on li "Прийняті 0" at bounding box center [61, 122] width 122 height 14
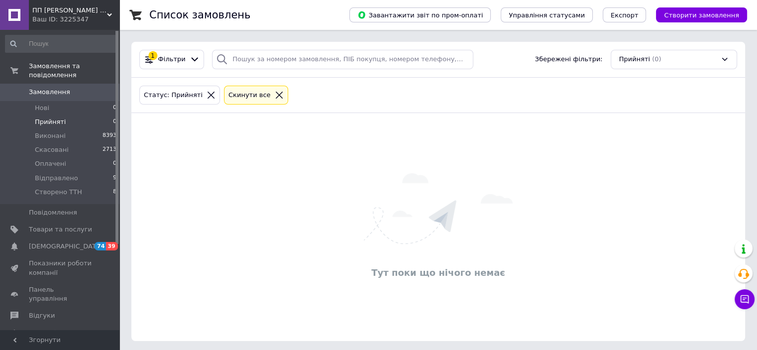
click at [140, 350] on html "ПП [PERSON_NAME] - Автозапчастини Ваш ID: 3225347 Сайт ПП [PERSON_NAME] - Автоз…" at bounding box center [378, 176] width 757 height 353
